Goal: Navigation & Orientation: Find specific page/section

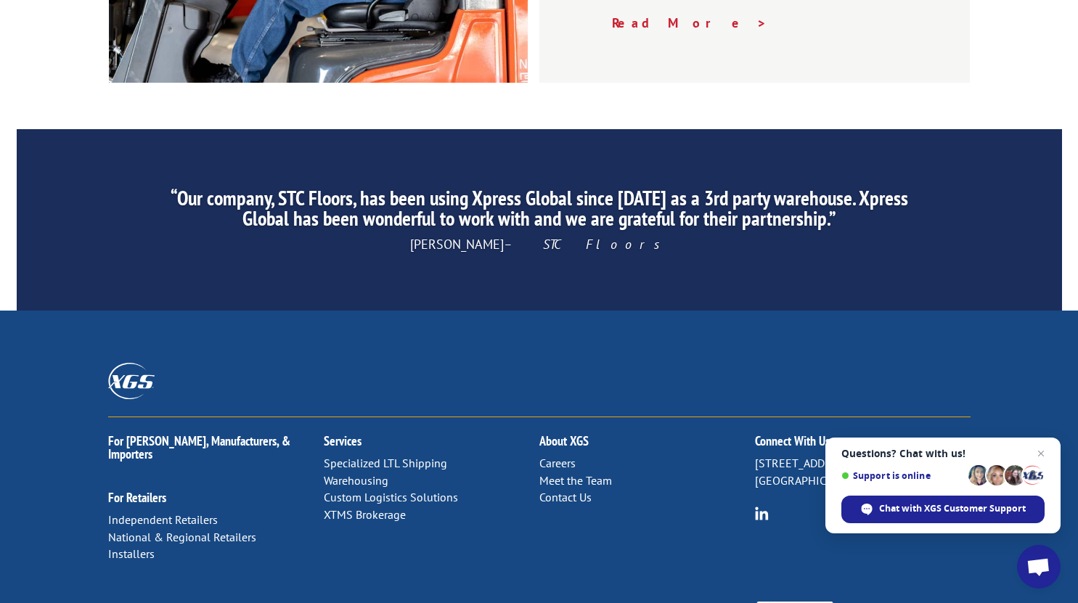
scroll to position [2226, 0]
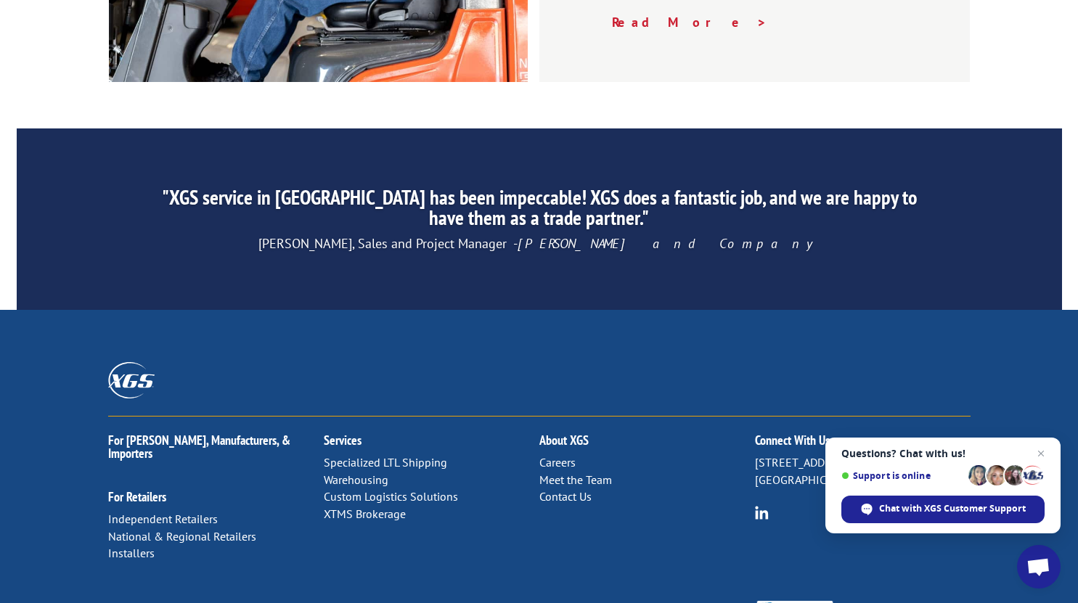
click at [346, 455] on link "Specialized LTL Shipping" at bounding box center [385, 462] width 123 height 15
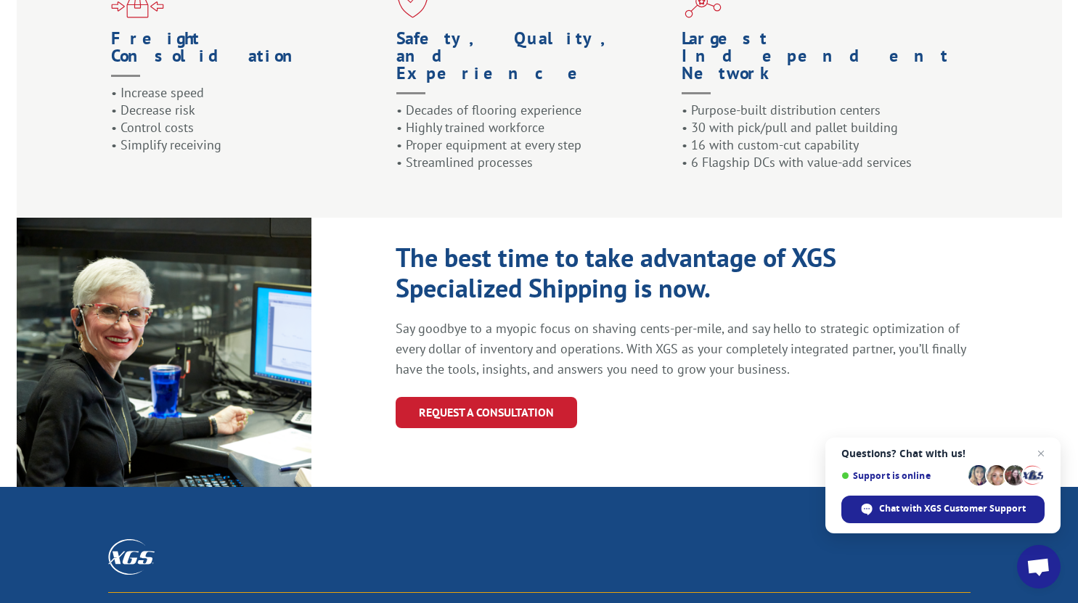
scroll to position [1664, 0]
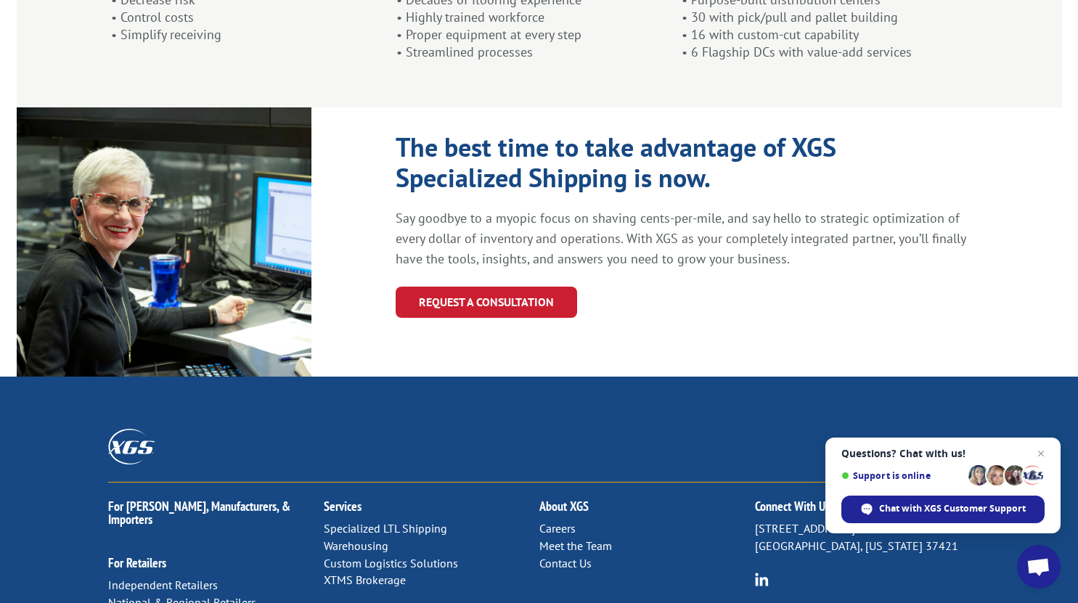
click at [907, 521] on p "6137 Shallowford Rd Chattanooga, Tennessee 37421" at bounding box center [863, 538] width 216 height 35
click at [596, 539] on link "Meet the Team" at bounding box center [575, 546] width 73 height 15
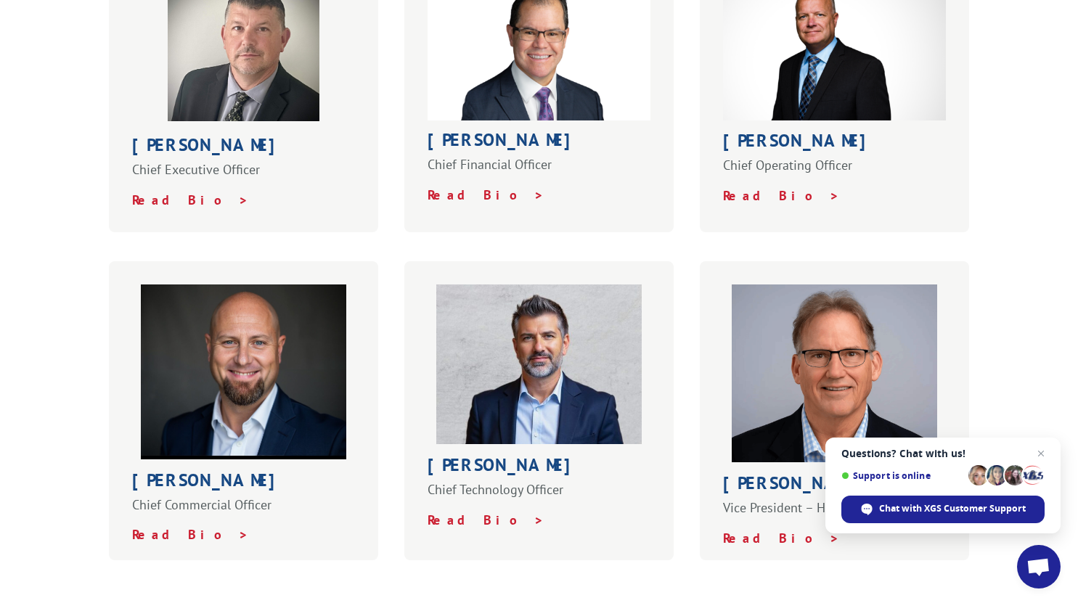
scroll to position [612, 0]
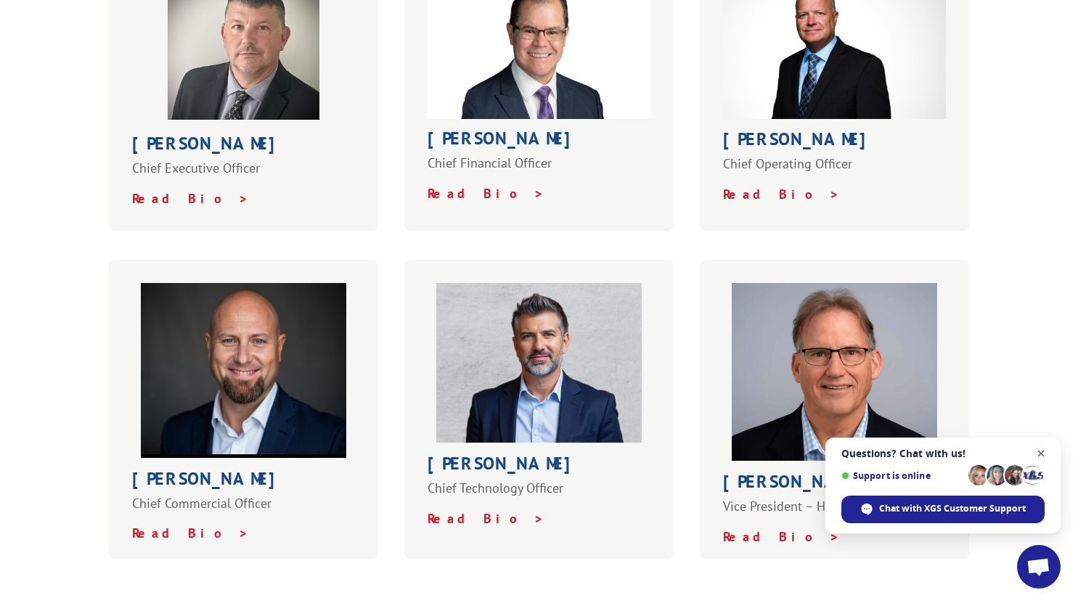
click at [1043, 453] on span "Close chat" at bounding box center [1041, 454] width 18 height 18
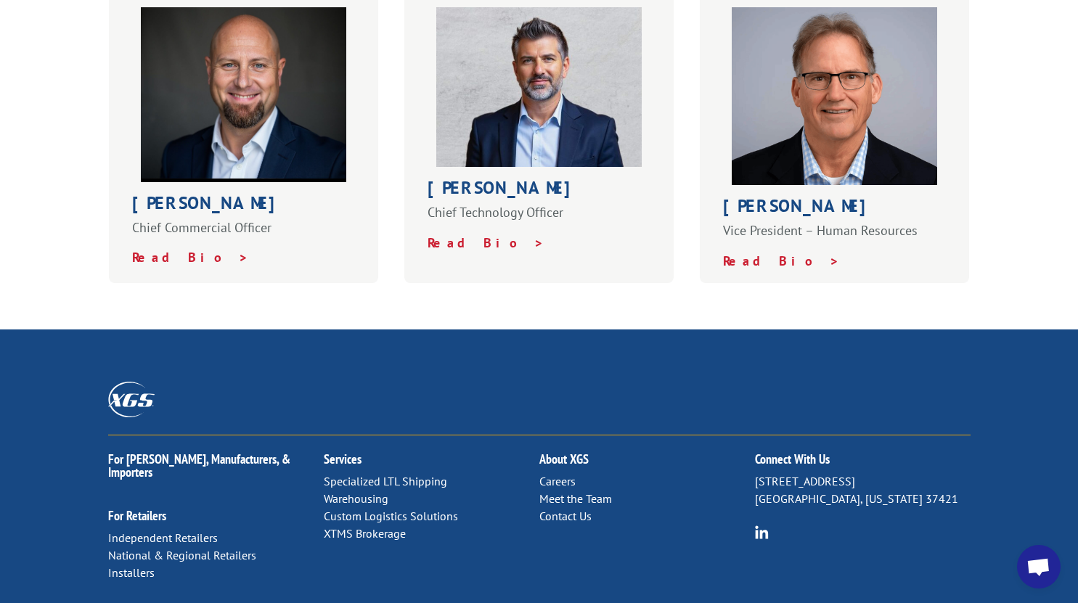
scroll to position [889, 0]
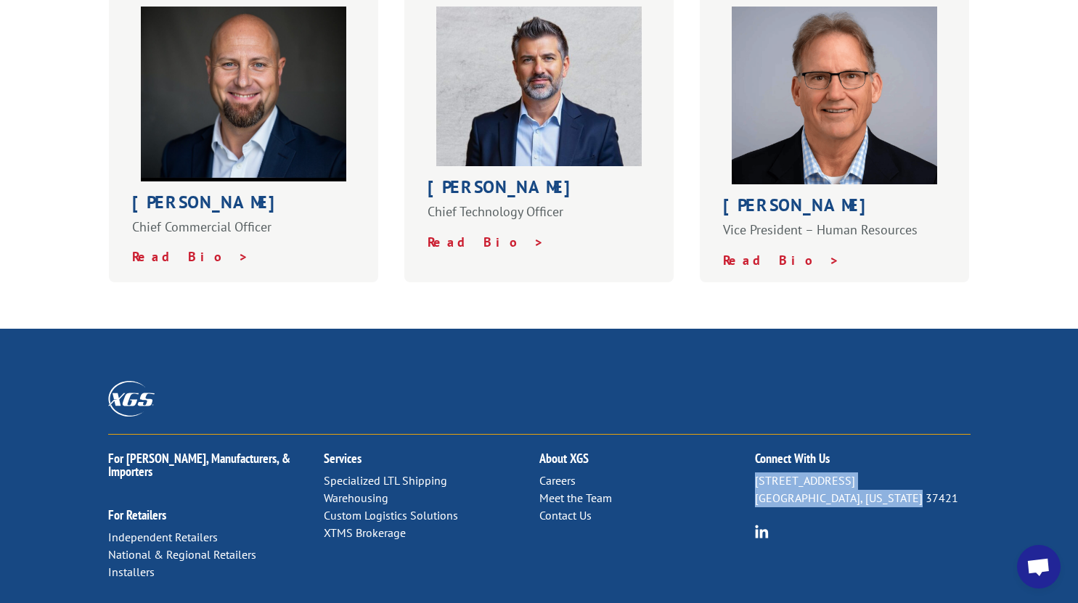
drag, startPoint x: 909, startPoint y: 465, endPoint x: 756, endPoint y: 447, distance: 154.2
click at [756, 473] on p "[STREET_ADDRESS][US_STATE]" at bounding box center [863, 490] width 216 height 35
copy p "[STREET_ADDRESS][US_STATE]"
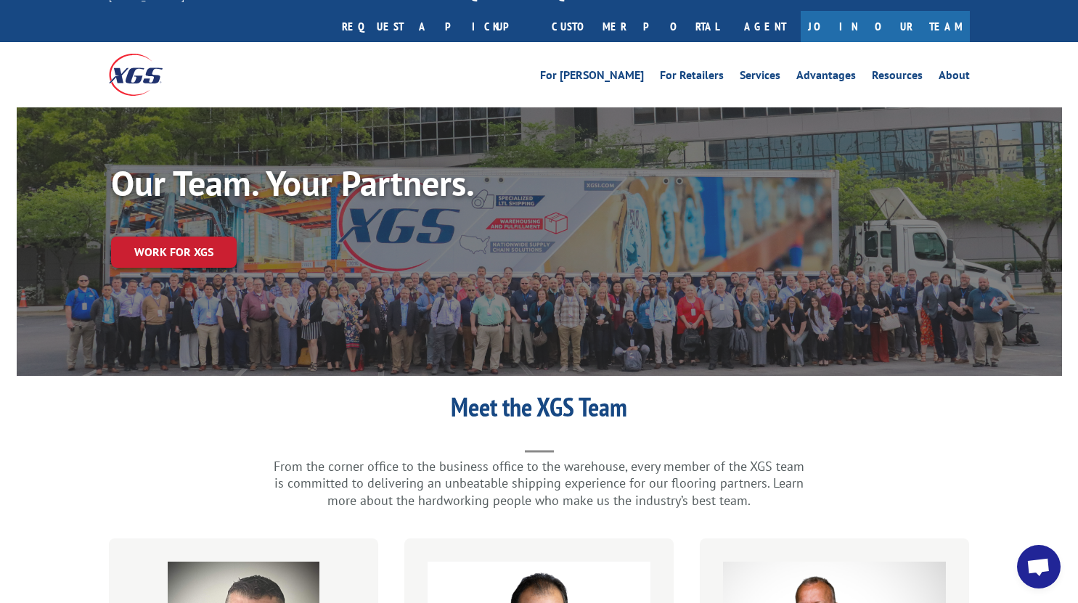
scroll to position [0, 0]
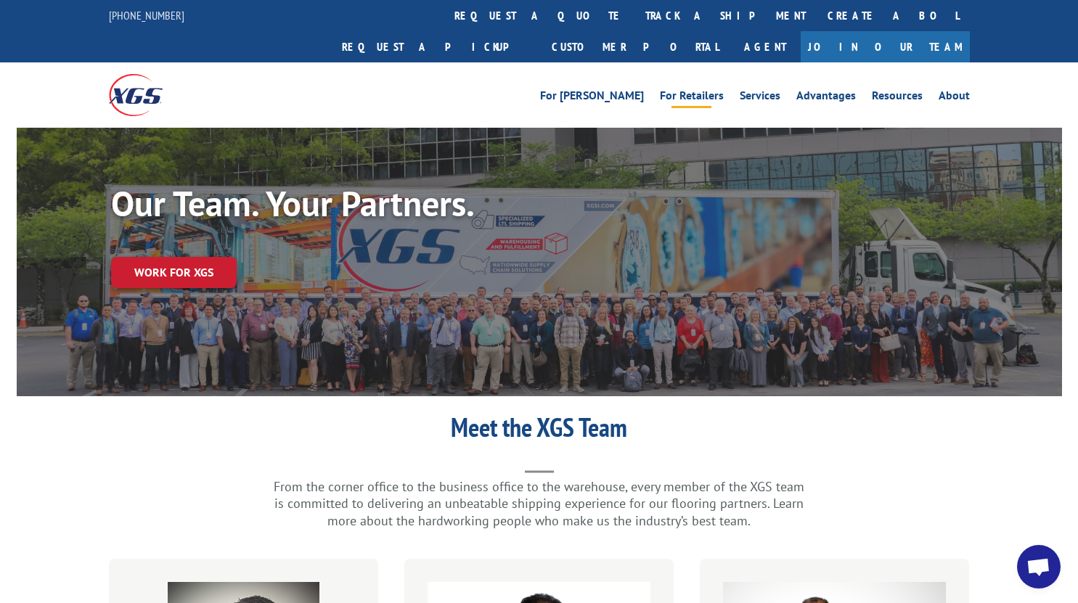
click at [703, 90] on link "For Retailers" at bounding box center [692, 98] width 64 height 16
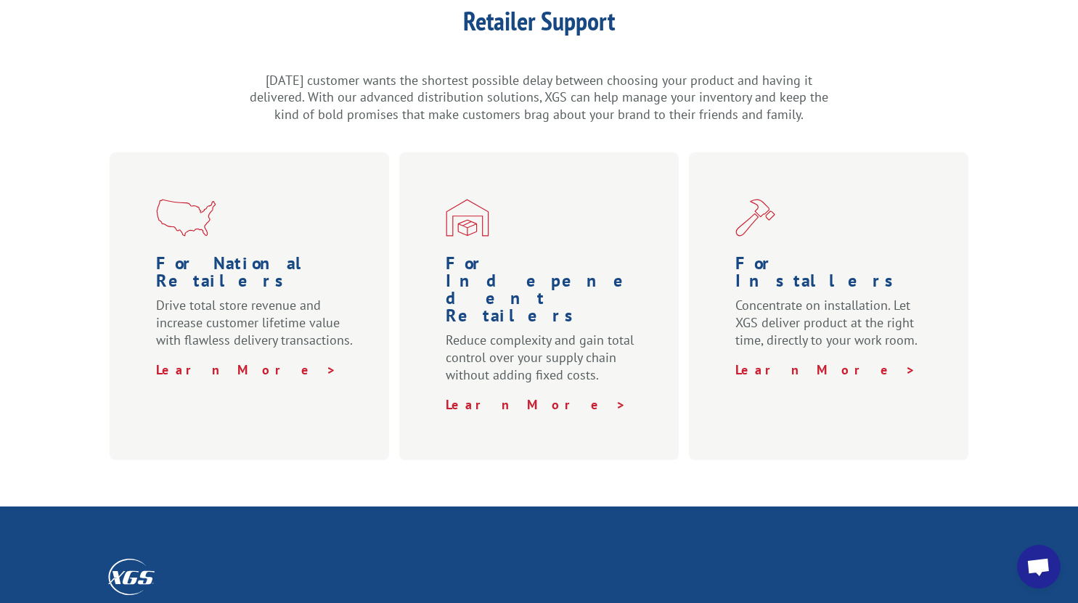
scroll to position [449, 0]
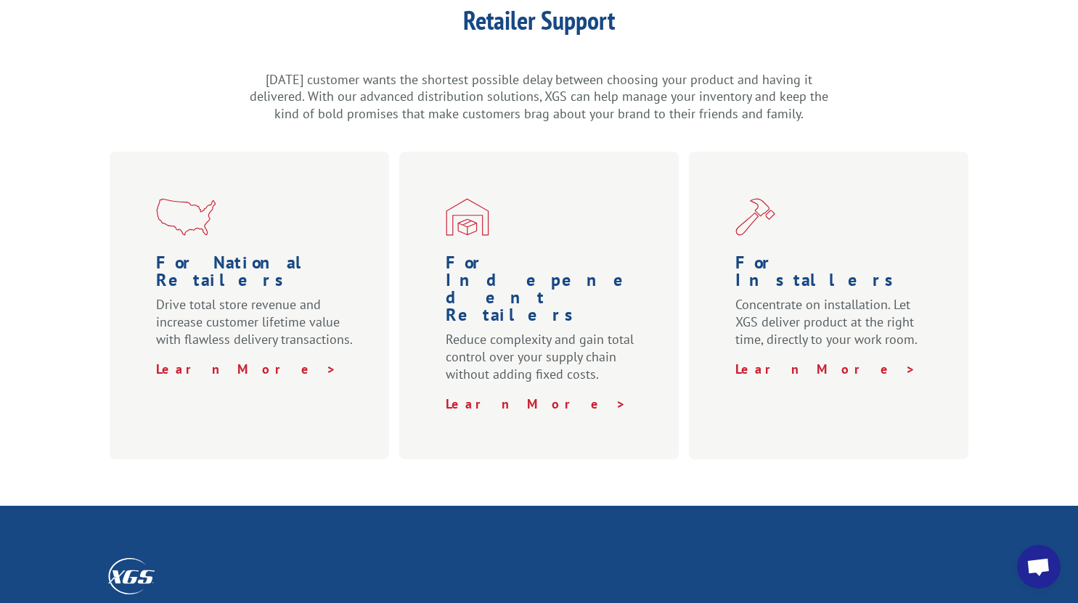
click at [53, 295] on div "Retailer Support [DATE] customer wants the shortest possible delay between choo…" at bounding box center [539, 206] width 1078 height 505
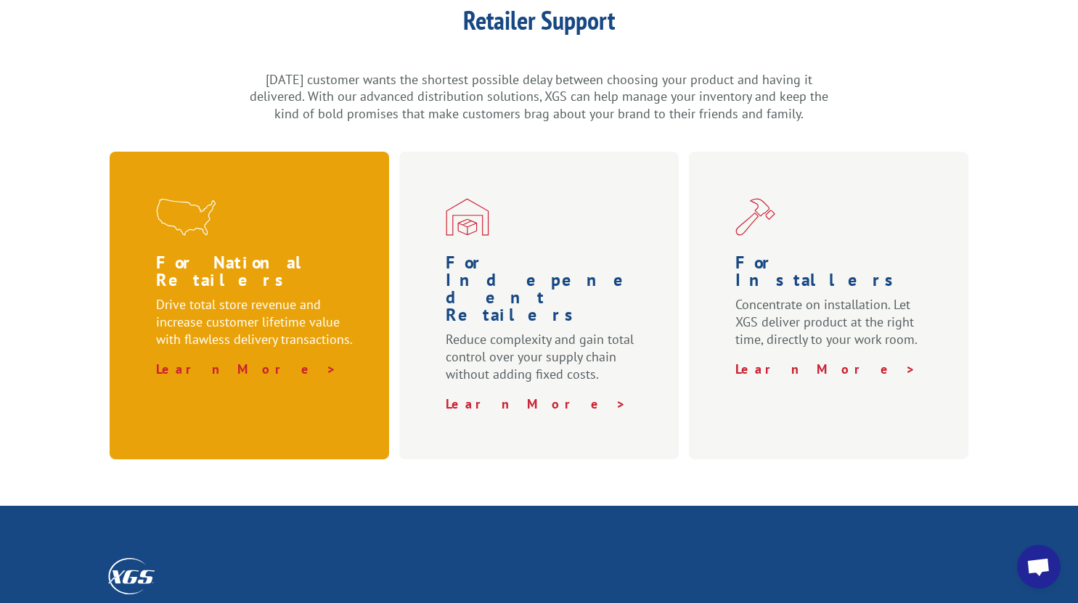
click at [249, 296] on p "Drive total store revenue and increase customer lifetime value with flawless de…" at bounding box center [258, 328] width 204 height 65
